Goal: Obtain resource: Download file/media

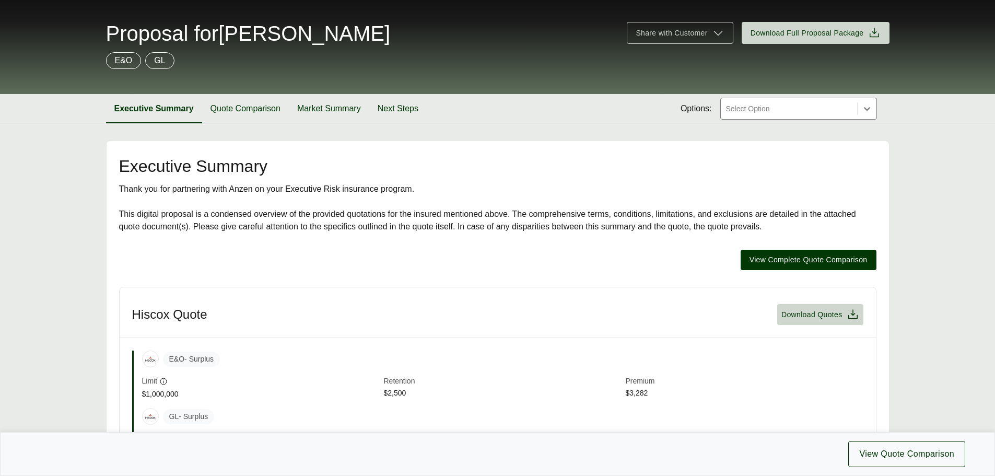
scroll to position [104, 0]
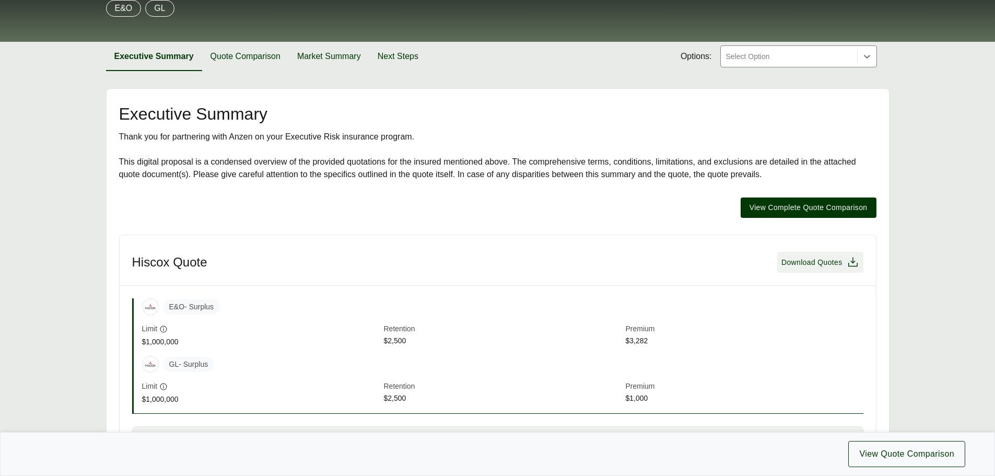
click at [825, 263] on span "Download Quotes" at bounding box center [811, 262] width 61 height 11
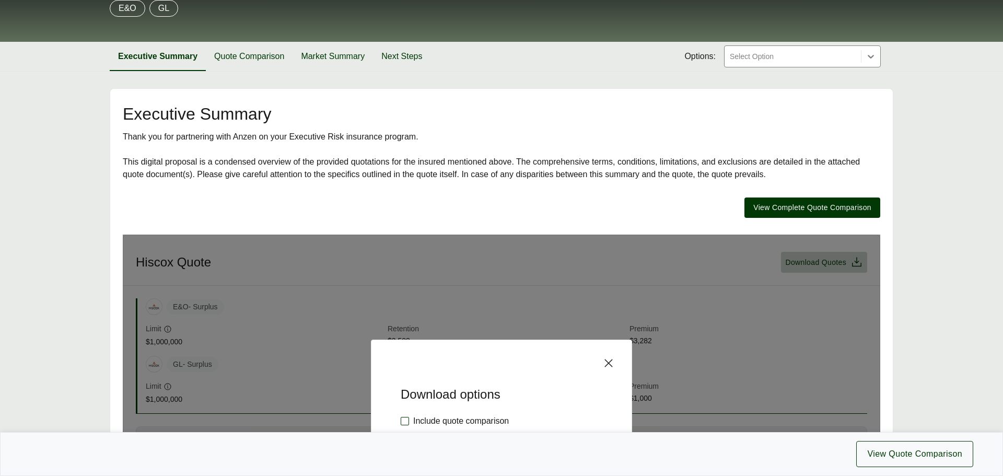
click at [407, 418] on label "Include quote comparison" at bounding box center [455, 421] width 108 height 13
click at [910, 450] on span "View Quote Comparison" at bounding box center [914, 454] width 95 height 13
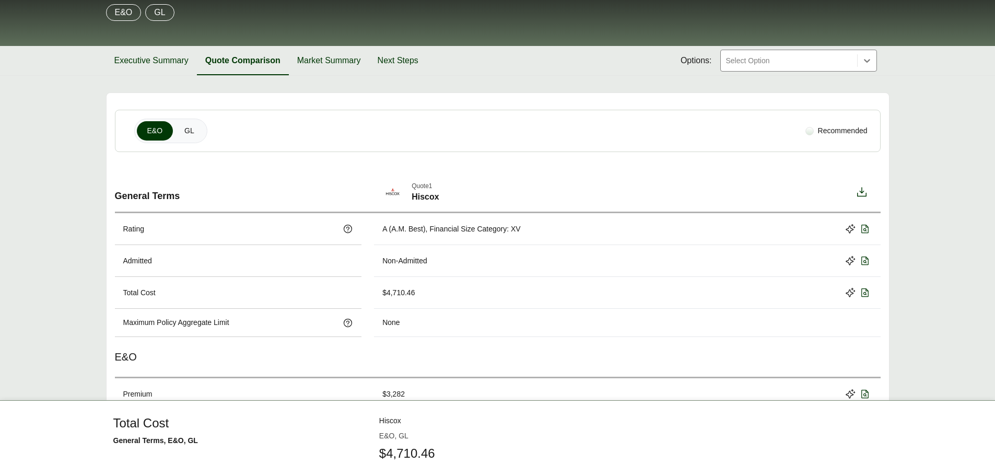
scroll to position [104, 0]
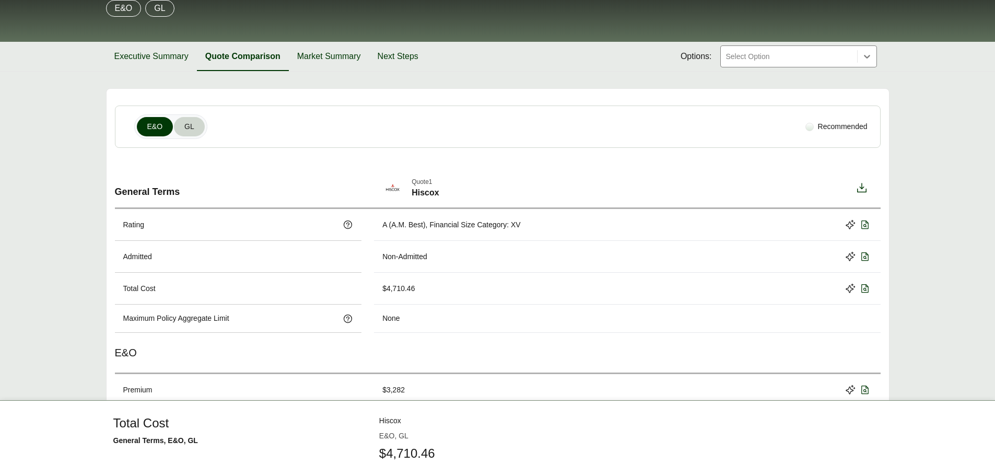
click at [184, 128] on span "GL" at bounding box center [189, 126] width 10 height 11
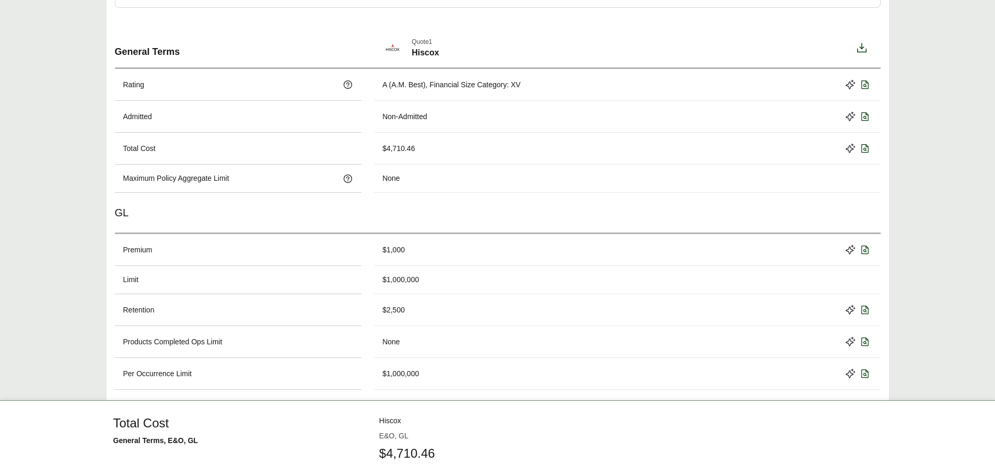
scroll to position [0, 0]
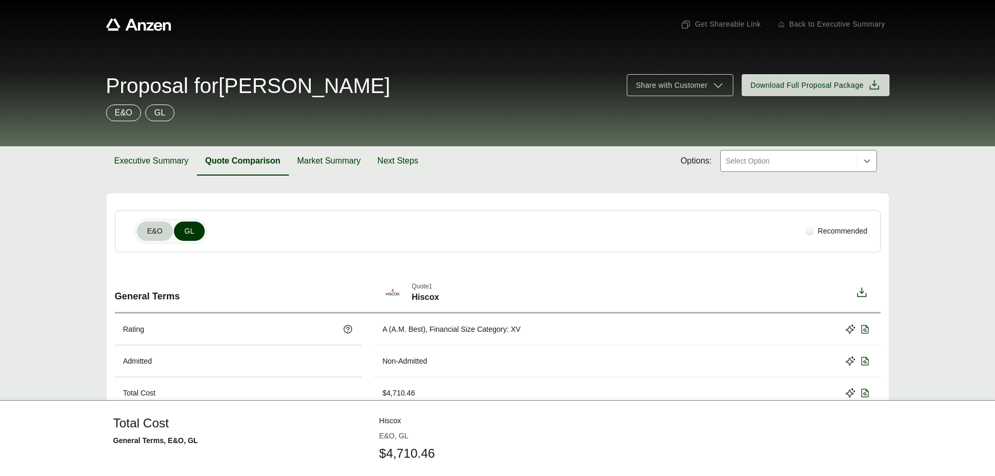
click at [151, 231] on span "E&O" at bounding box center [155, 231] width 16 height 11
click at [504, 441] on div "E&O" at bounding box center [498, 457] width 766 height 41
click at [151, 112] on div "GL" at bounding box center [159, 112] width 29 height 17
click at [122, 116] on p "E&O" at bounding box center [124, 113] width 18 height 13
click at [187, 227] on span "GL" at bounding box center [189, 231] width 10 height 11
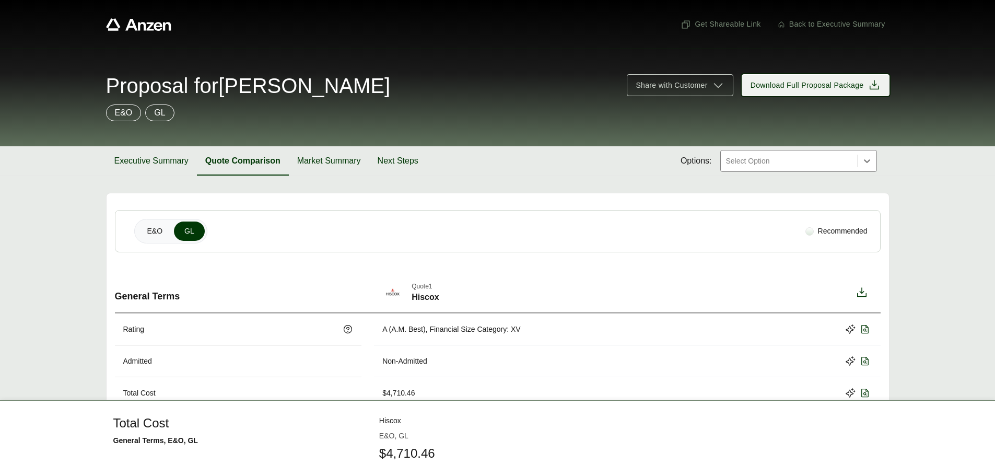
click at [851, 85] on span "Download Full Proposal Package" at bounding box center [807, 85] width 113 height 11
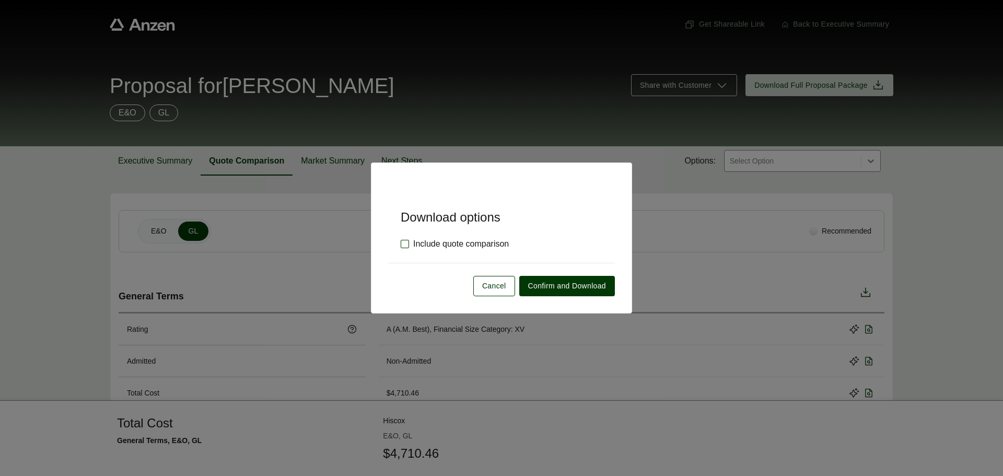
click at [405, 242] on label "Include quote comparison" at bounding box center [455, 244] width 108 height 13
click at [554, 283] on span "Confirm and Download" at bounding box center [567, 285] width 78 height 11
